Goal: Information Seeking & Learning: Understand process/instructions

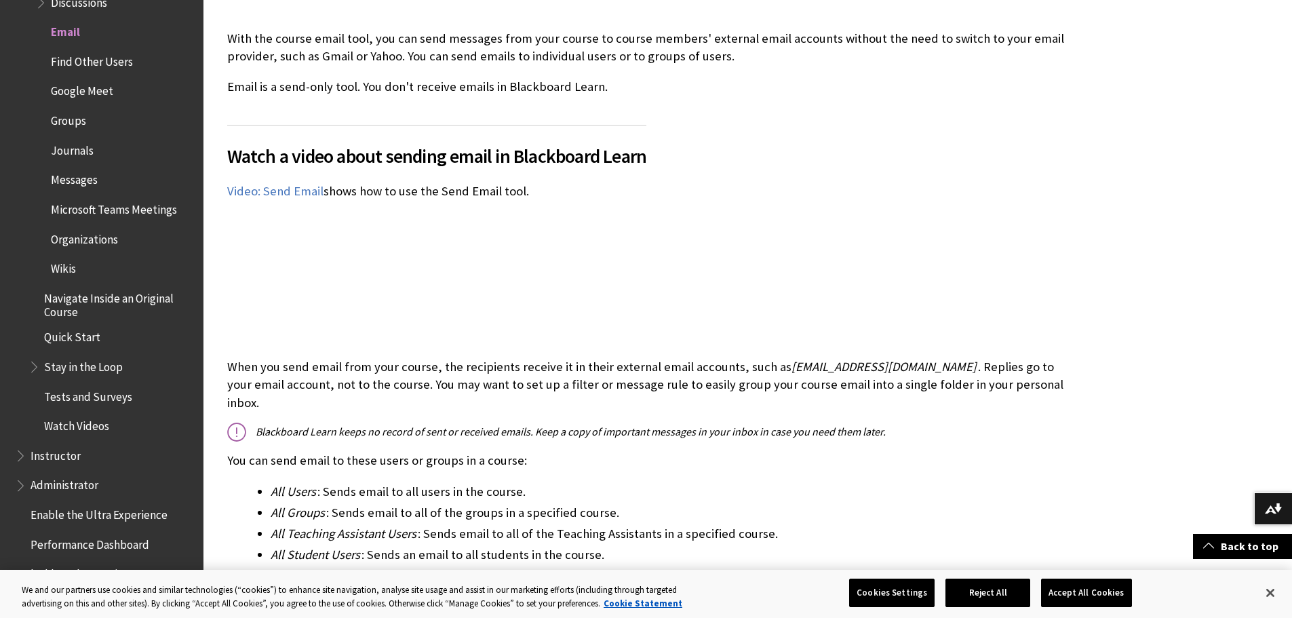
scroll to position [339, 0]
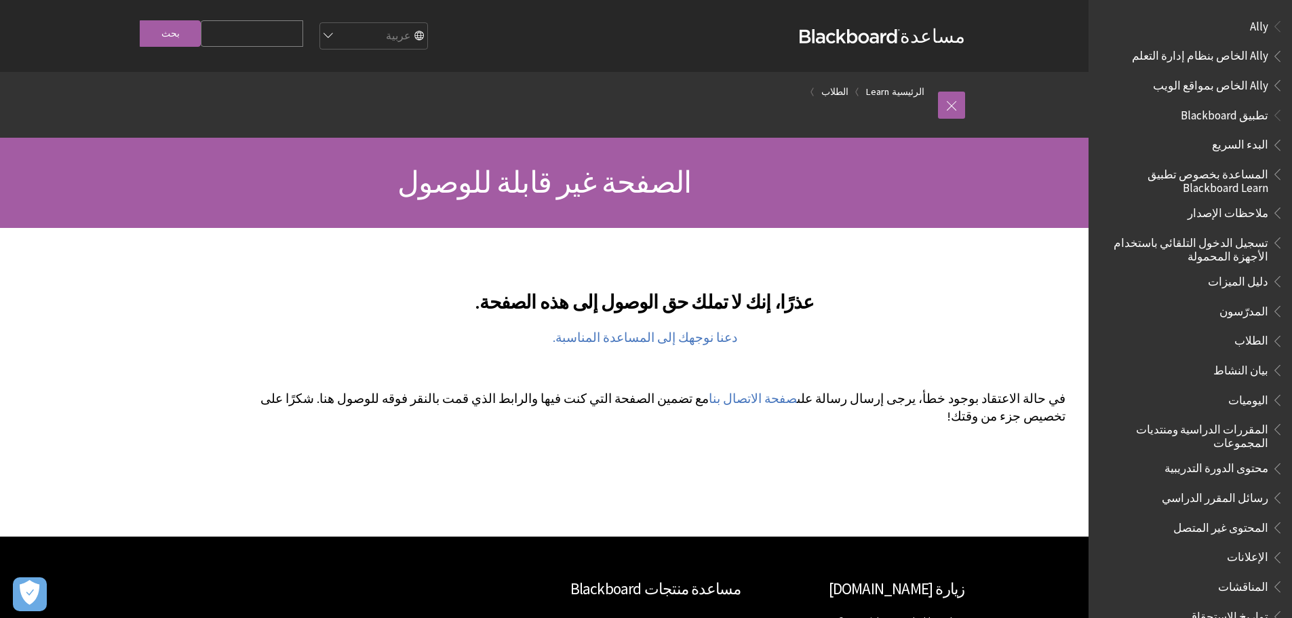
click at [264, 31] on input "Search Query" at bounding box center [252, 33] width 102 height 26
type input "send email"
click at [161, 32] on input "بحث" at bounding box center [170, 33] width 61 height 26
click at [176, 37] on input "بحث" at bounding box center [170, 33] width 61 height 26
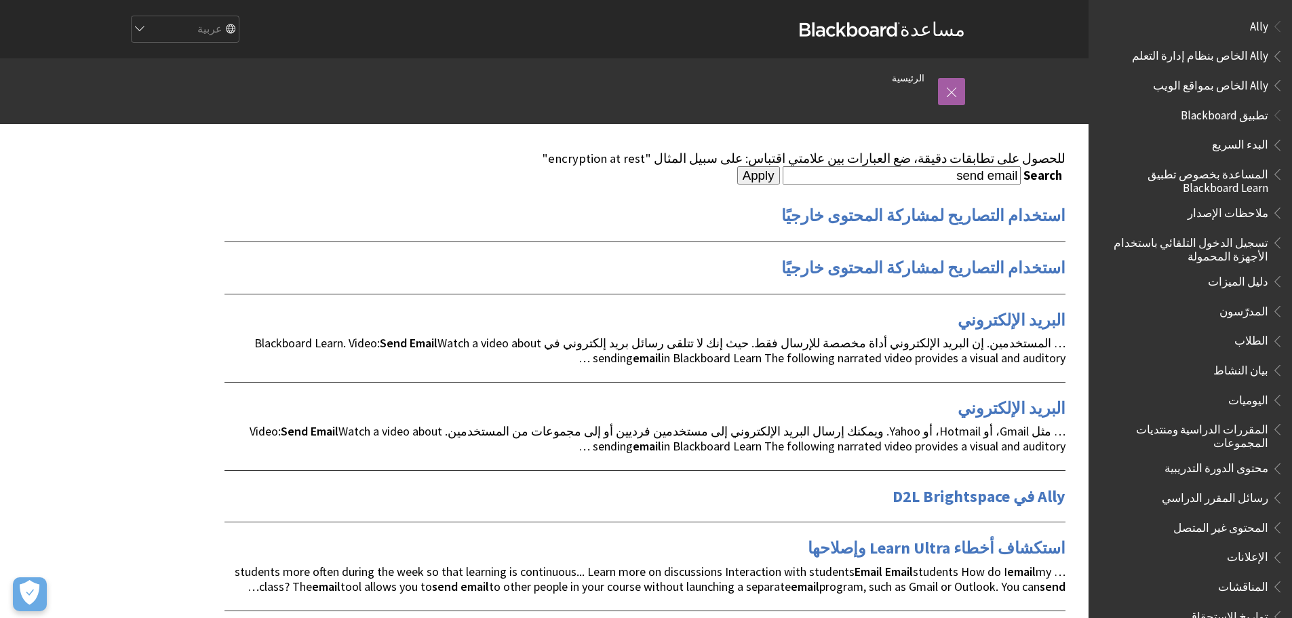
click at [917, 181] on input "send email" at bounding box center [902, 175] width 238 height 18
click at [917, 184] on input "send email" at bounding box center [902, 175] width 238 height 18
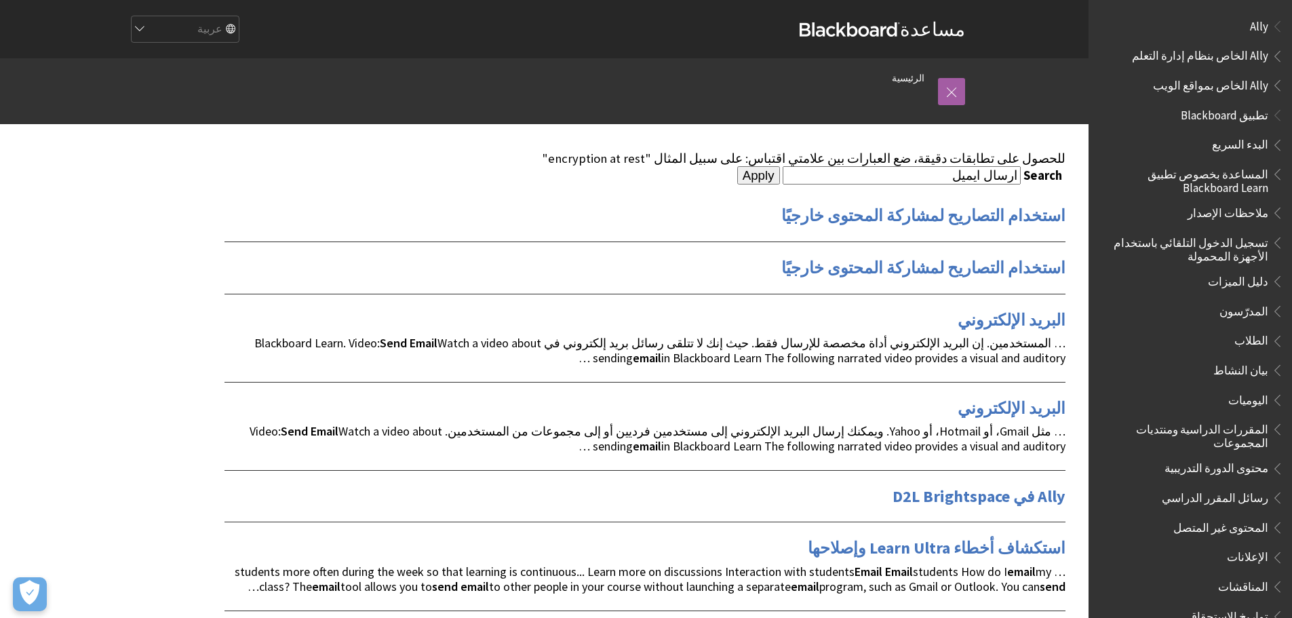
type input "ارسال ايميل"
click at [780, 173] on input "Apply" at bounding box center [758, 175] width 43 height 19
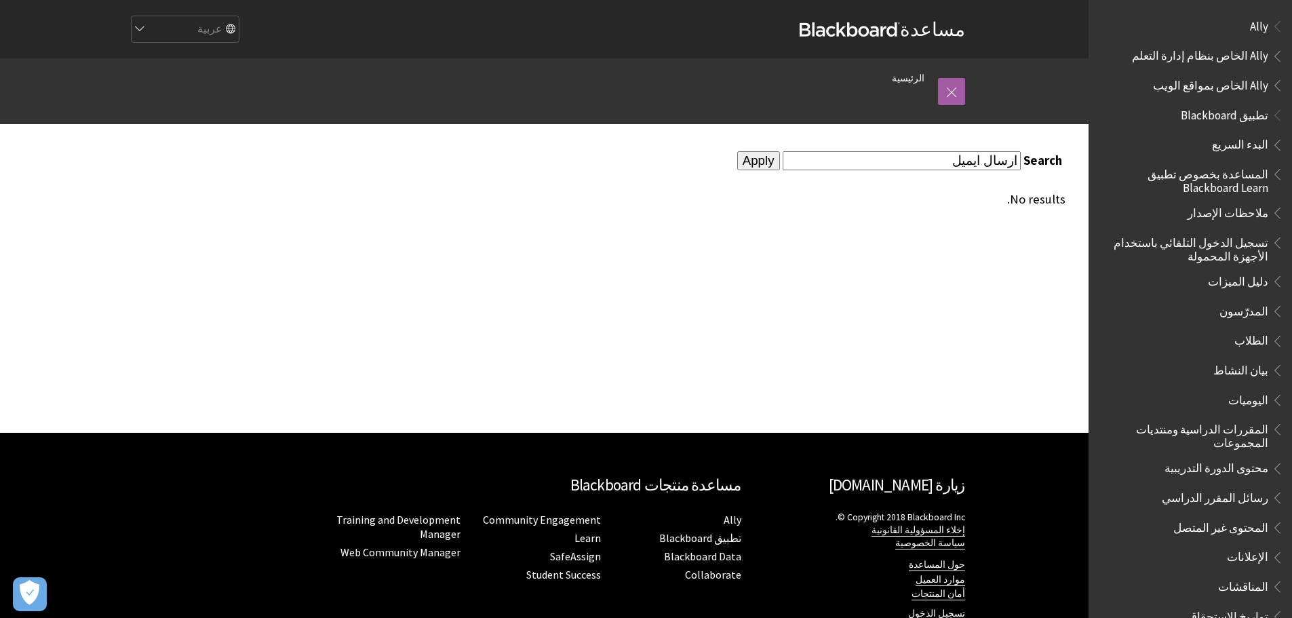
click at [903, 168] on input "ارسال ايميل" at bounding box center [902, 160] width 238 height 18
type input "ارسال"
click at [759, 161] on form "Search ارسال Apply" at bounding box center [644, 160] width 841 height 19
click at [763, 161] on input "Apply" at bounding box center [758, 160] width 43 height 19
